Goal: Information Seeking & Learning: Check status

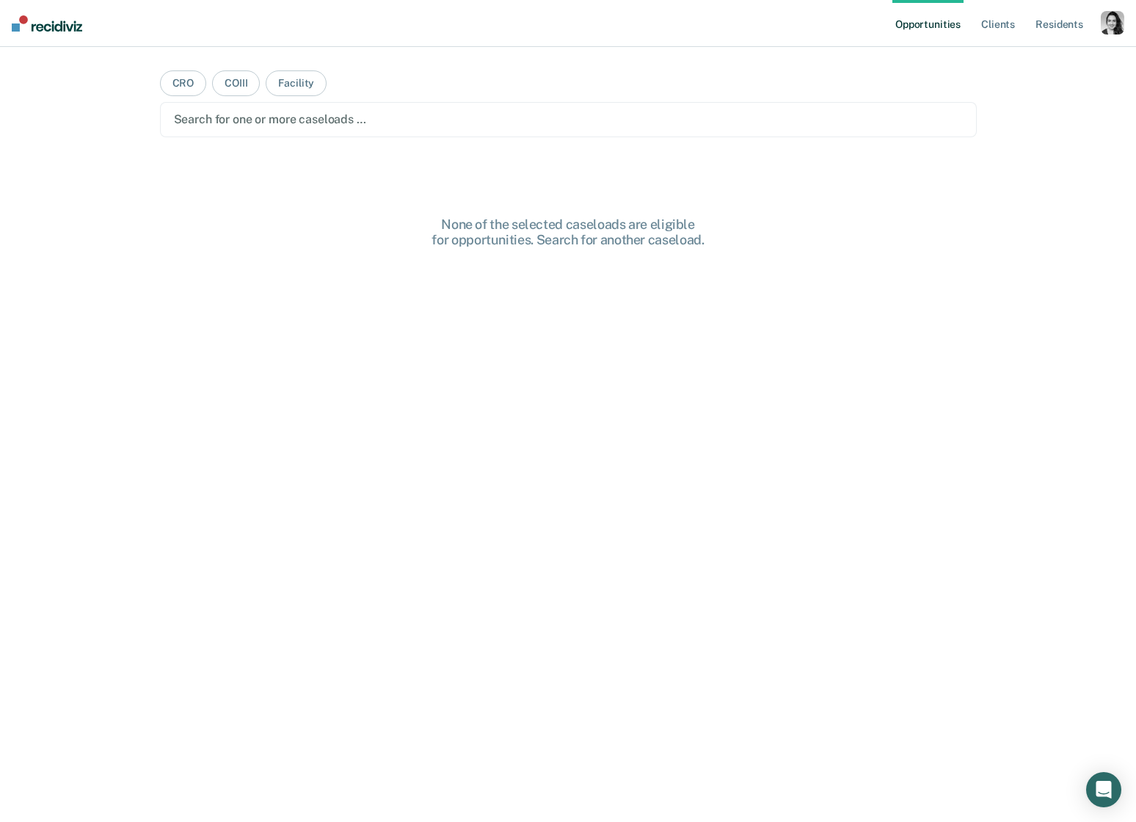
click at [1112, 23] on div "button" at bounding box center [1111, 22] width 23 height 23
click at [1043, 29] on link "Resident s" at bounding box center [1059, 23] width 54 height 47
click at [241, 127] on div at bounding box center [573, 119] width 797 height 17
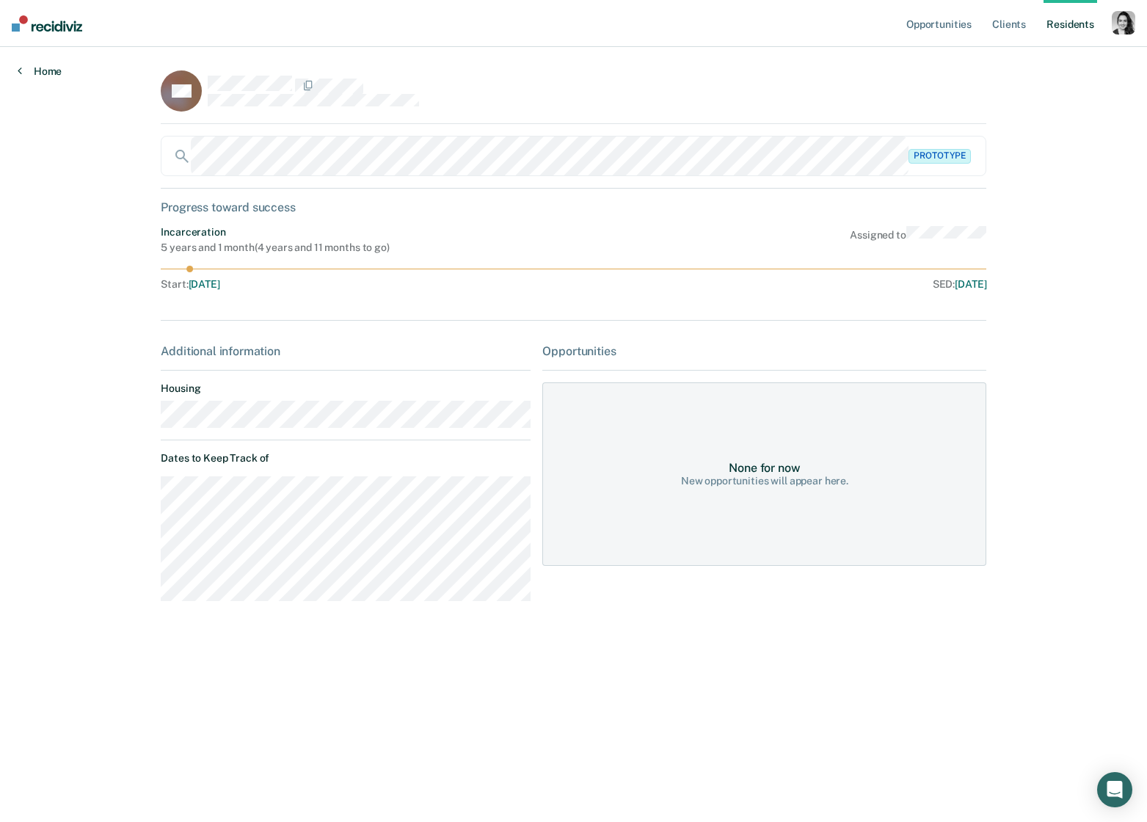
click at [28, 73] on link "Home" at bounding box center [40, 71] width 44 height 13
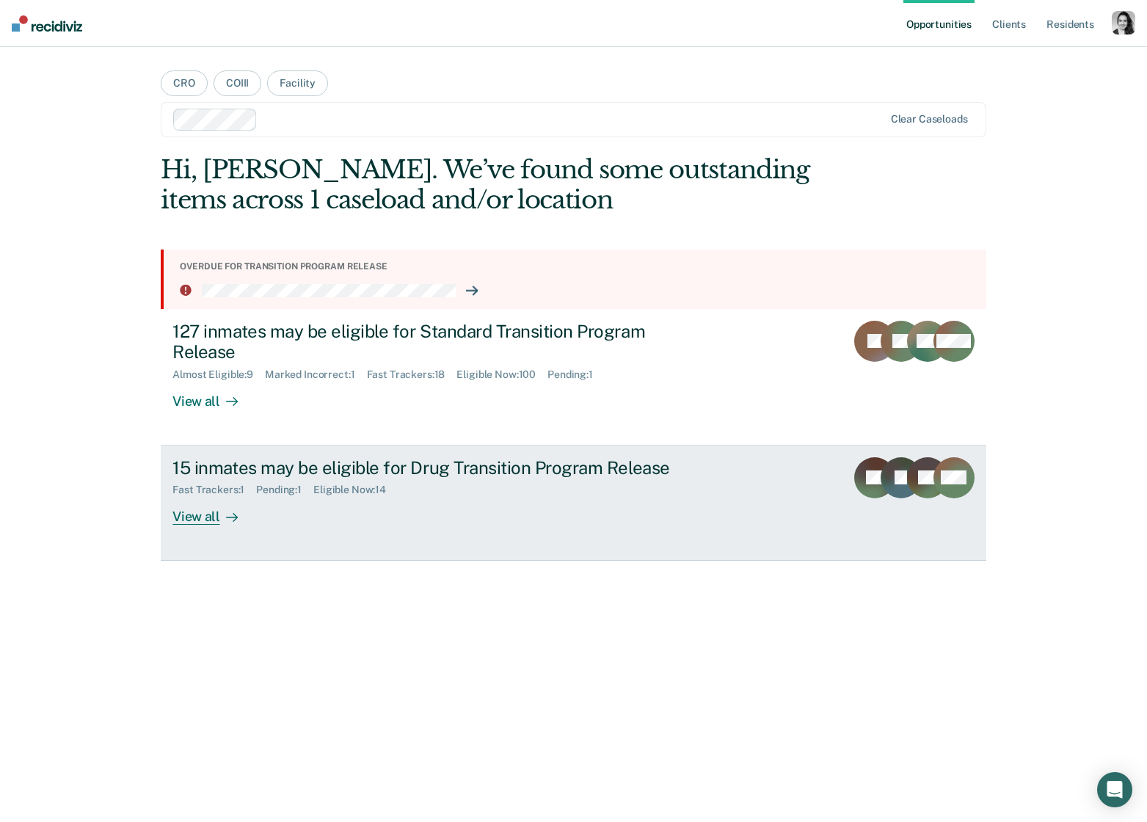
click at [598, 475] on div "15 inmates may be eligible for Drug Transition Program Release" at bounding box center [429, 467] width 515 height 21
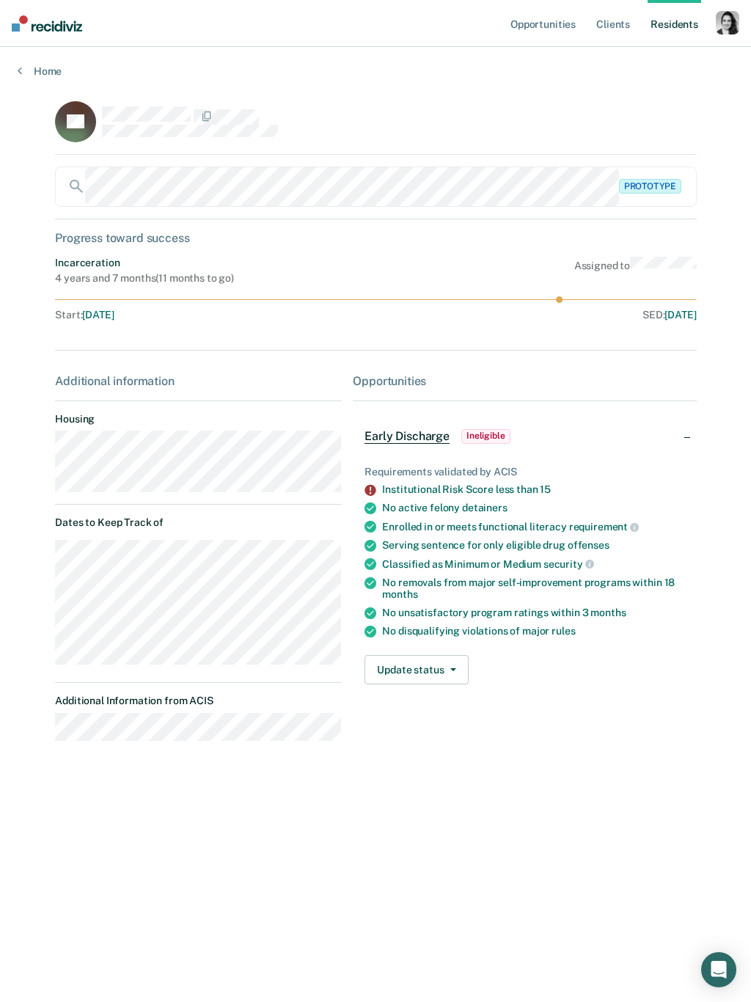
click at [731, 23] on div "button" at bounding box center [727, 22] width 23 height 23
click at [629, 64] on link "Profile" at bounding box center [669, 60] width 118 height 12
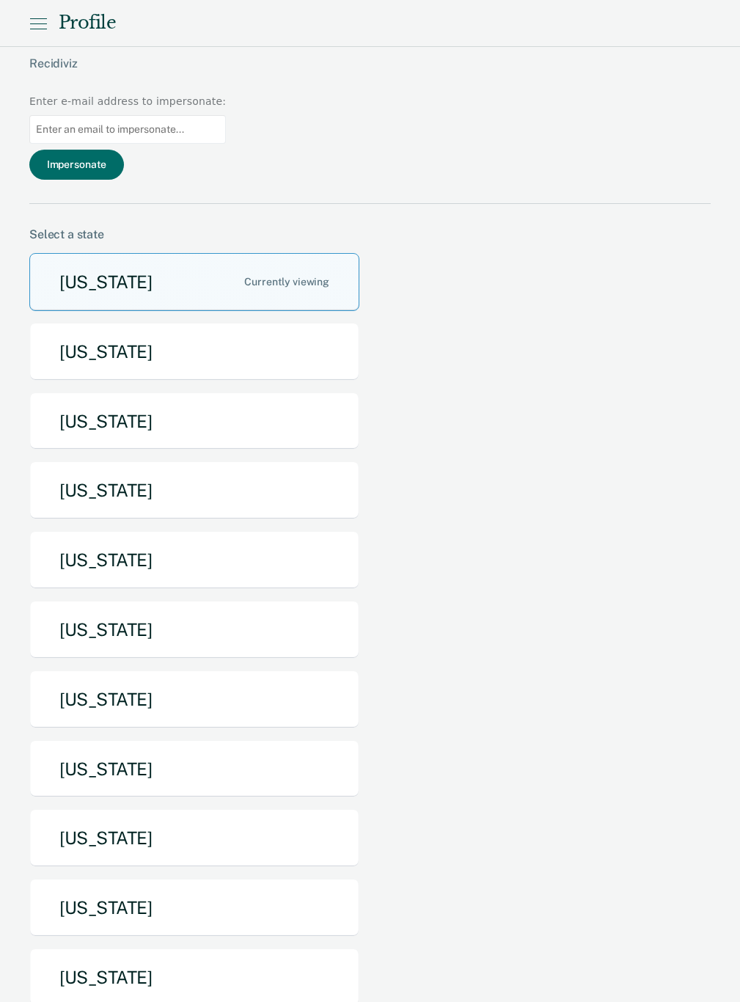
scroll to position [286, 0]
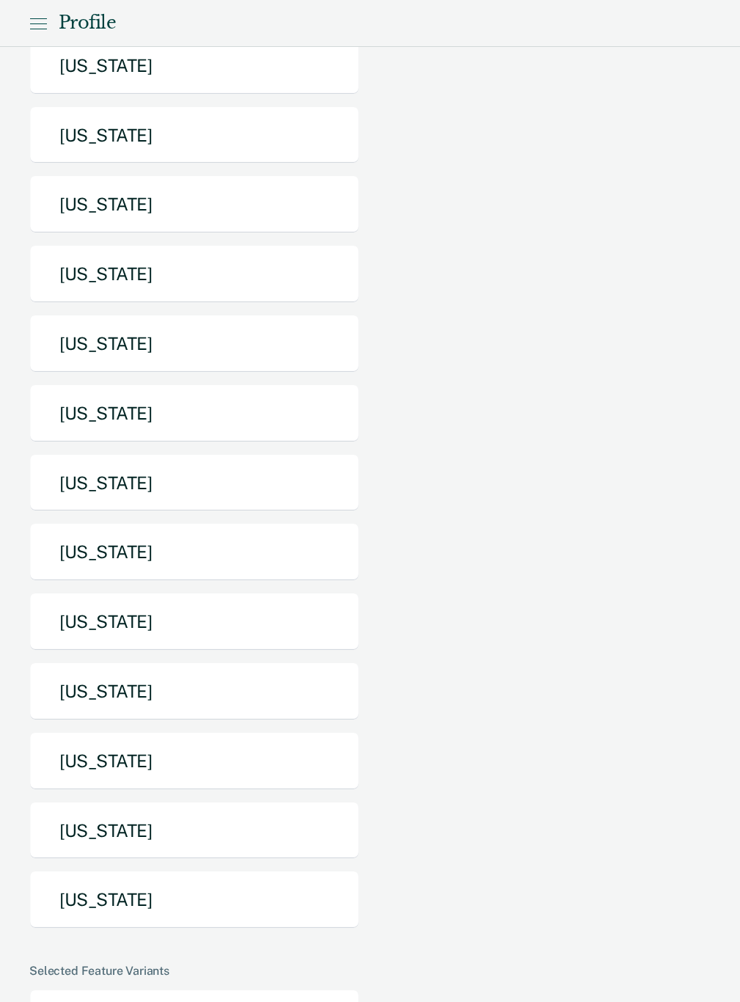
click at [219, 454] on button "[US_STATE]" at bounding box center [194, 483] width 330 height 58
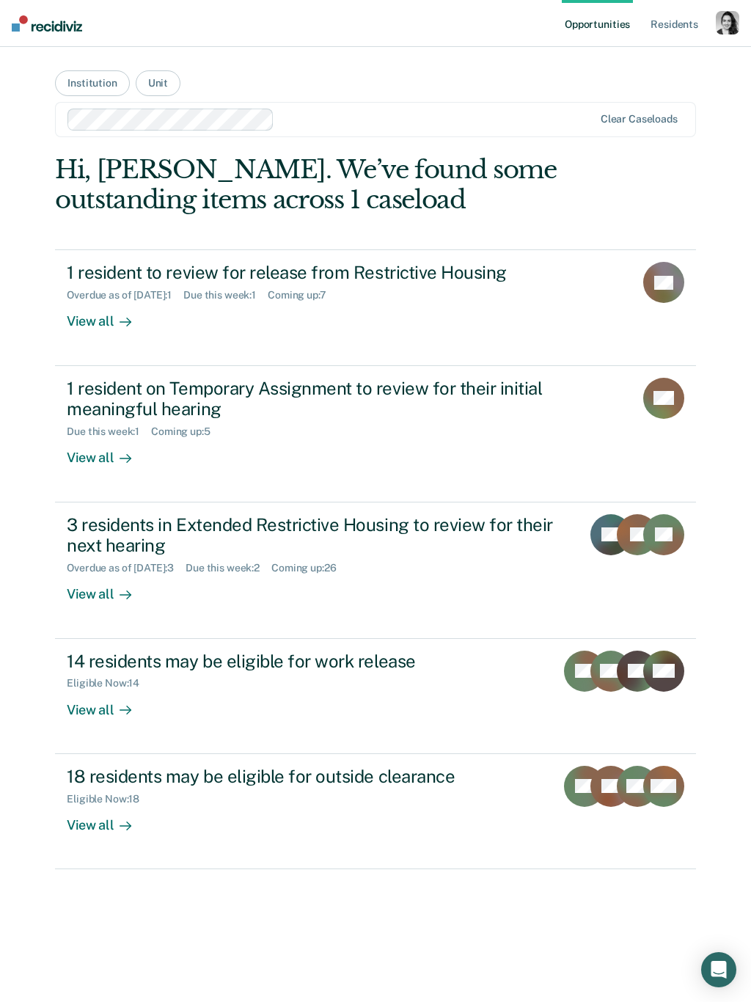
click at [337, 687] on div "Eligible Now : 14" at bounding box center [305, 680] width 477 height 18
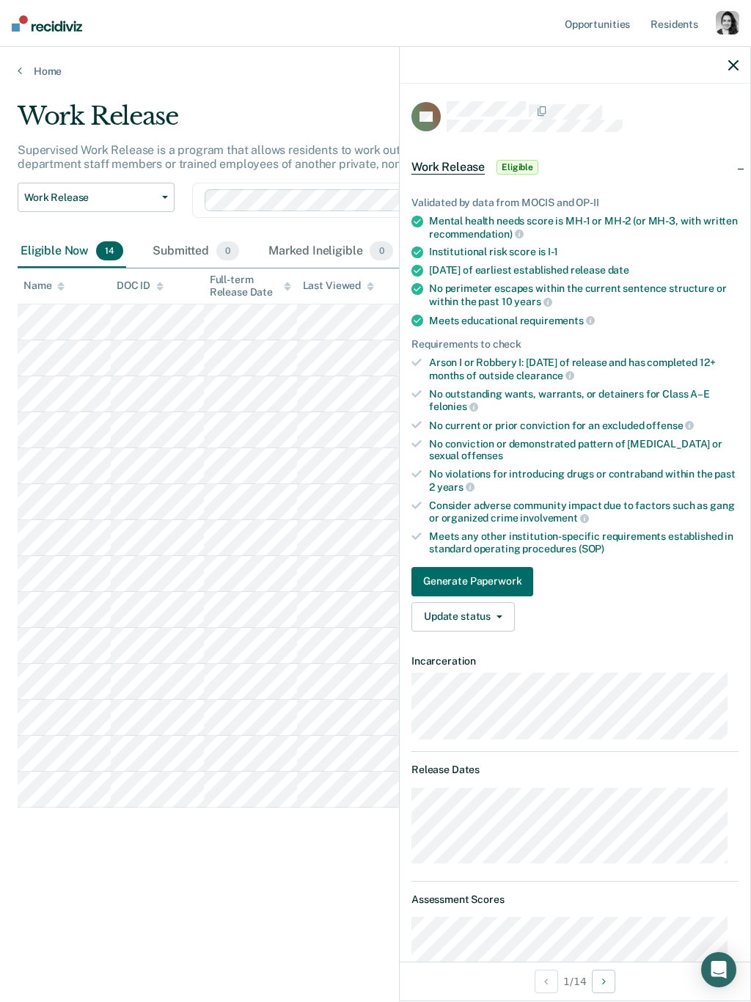
click at [723, 23] on div "button" at bounding box center [727, 22] width 23 height 23
click at [640, 62] on link "Profile" at bounding box center [665, 60] width 125 height 12
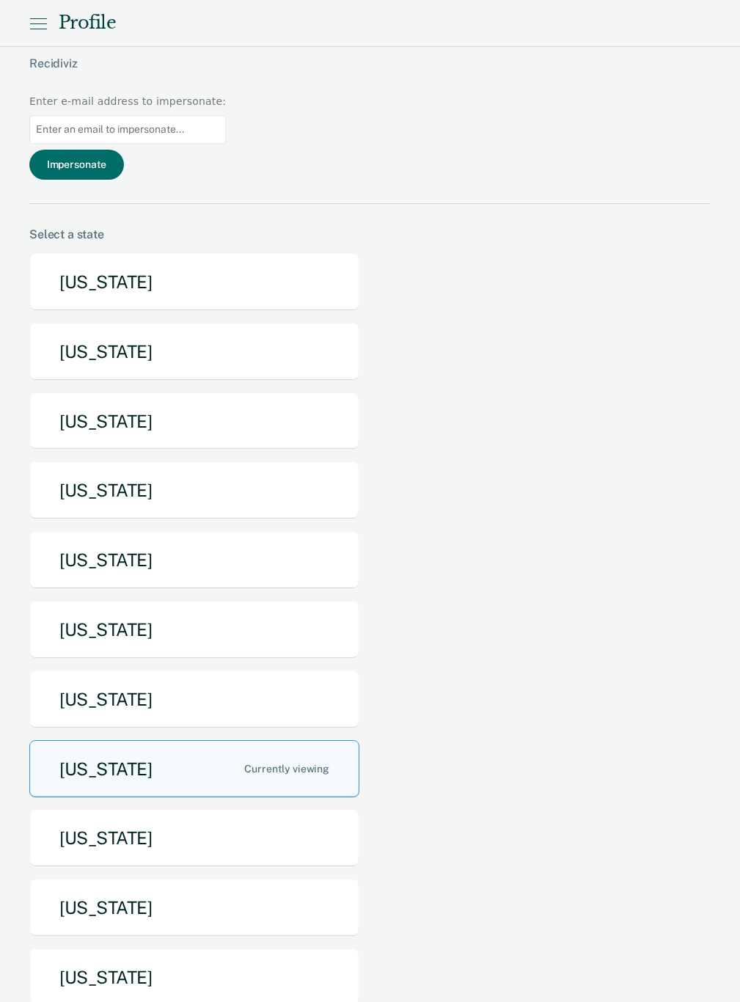
click at [177, 821] on button "[US_STATE]" at bounding box center [194, 908] width 330 height 58
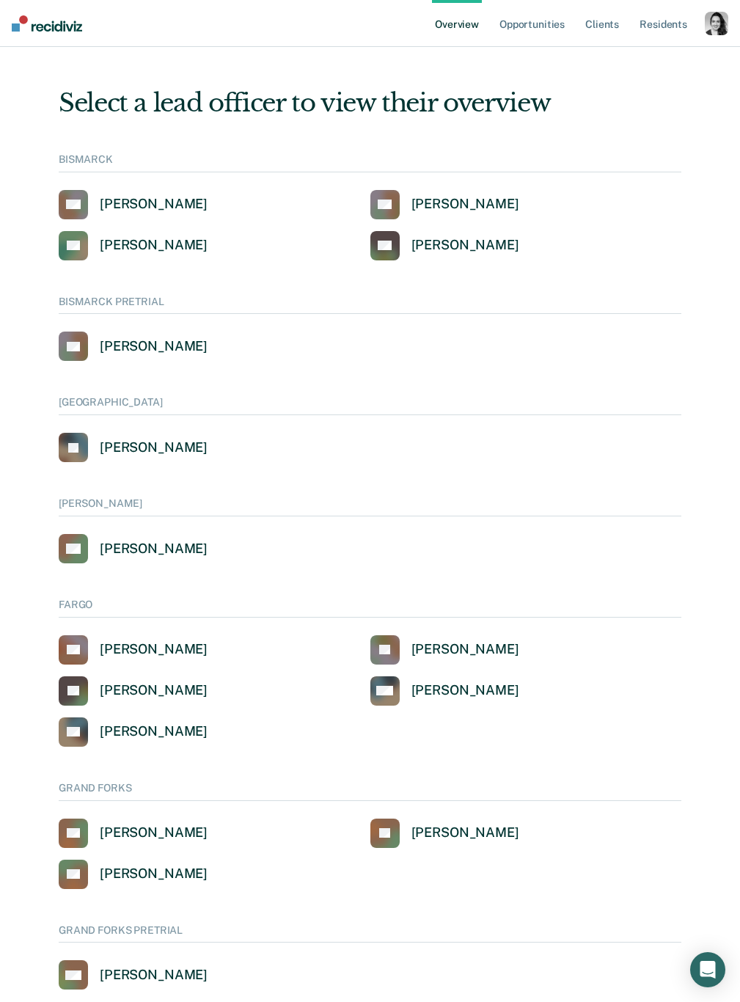
click at [648, 39] on link "Resident s" at bounding box center [664, 23] width 54 height 47
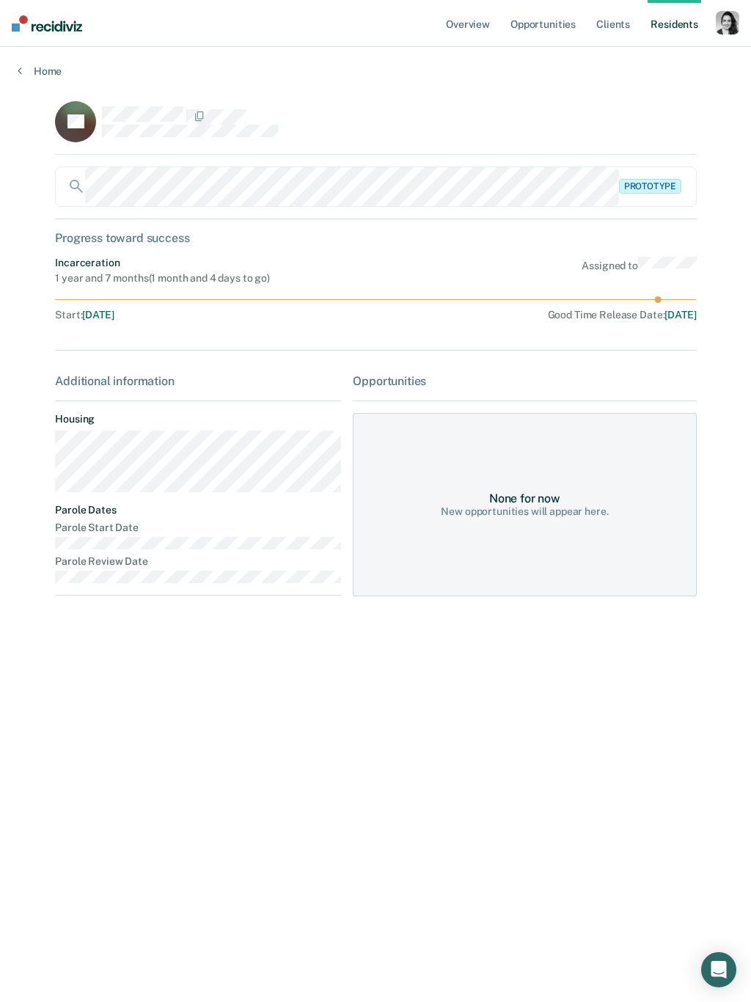
click at [30, 67] on link "Home" at bounding box center [376, 71] width 716 height 13
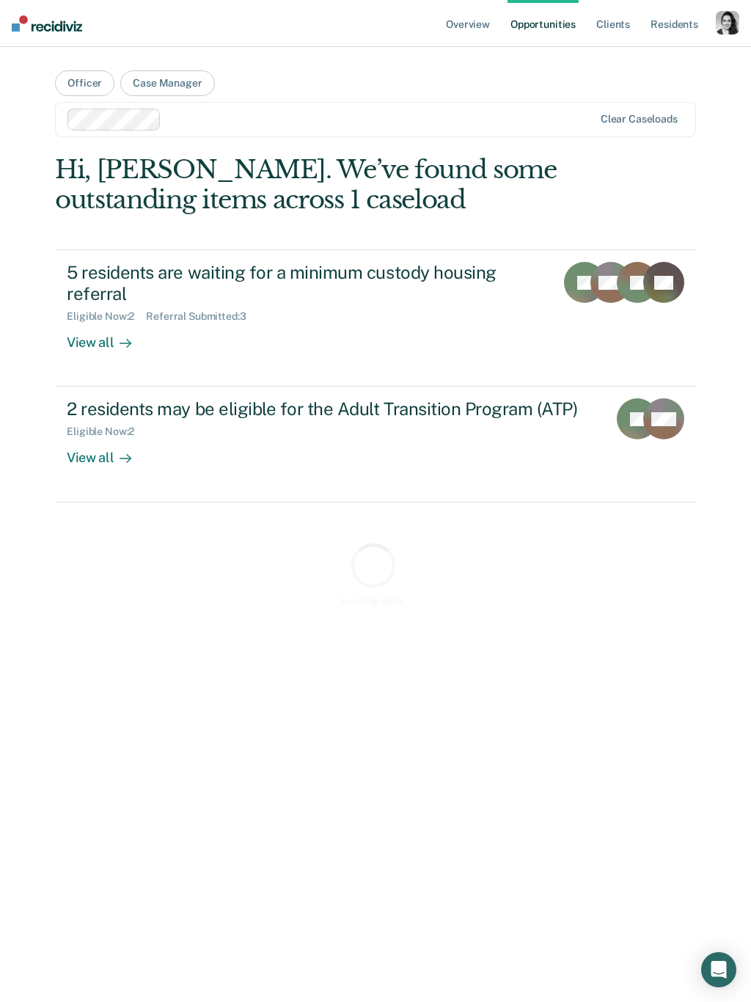
click at [689, 33] on link "Resident s" at bounding box center [675, 23] width 54 height 47
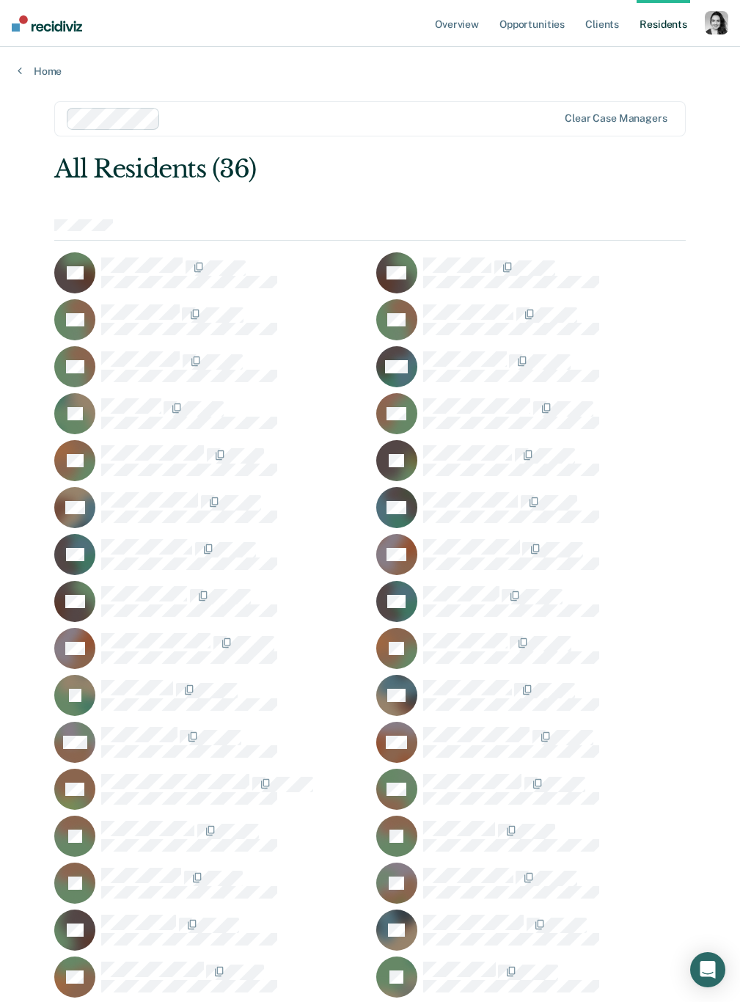
click at [54, 470] on rect at bounding box center [74, 460] width 41 height 41
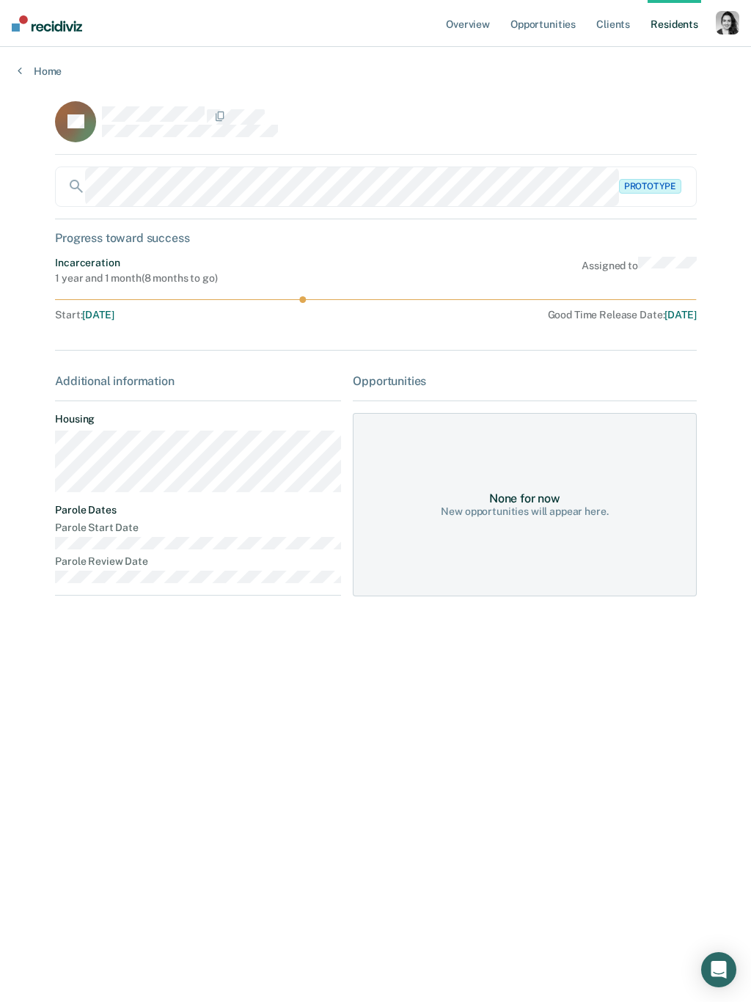
click at [531, 29] on link "Opportunities" at bounding box center [543, 23] width 71 height 47
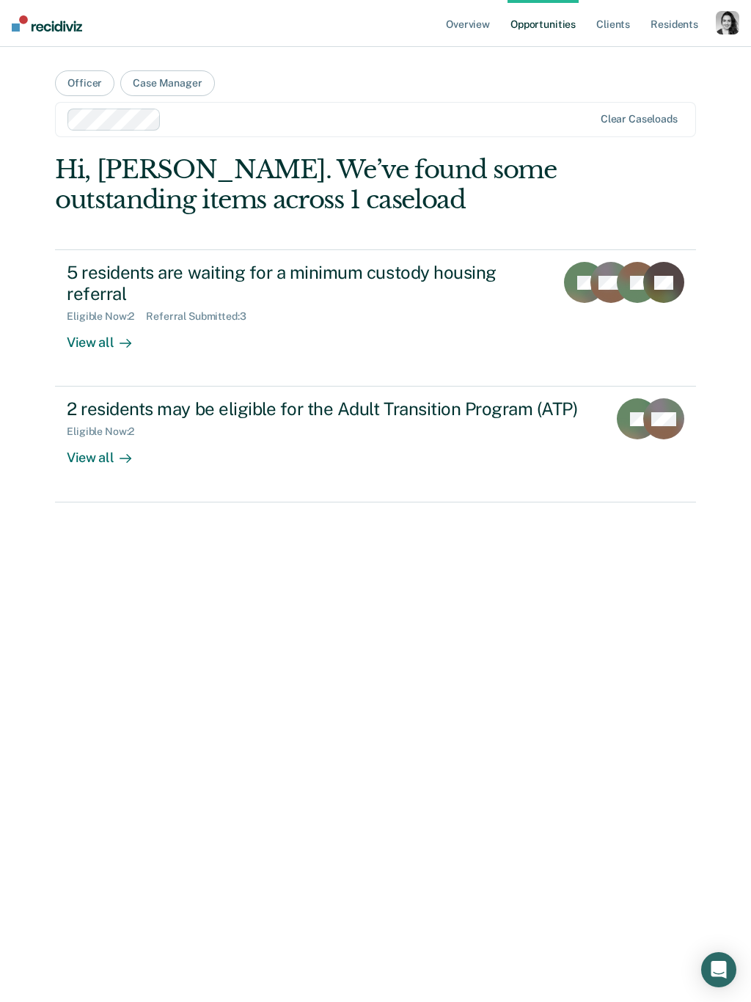
click at [312, 422] on div "Eligible Now : 2" at bounding box center [324, 429] width 515 height 18
